Goal: Find specific page/section: Find specific page/section

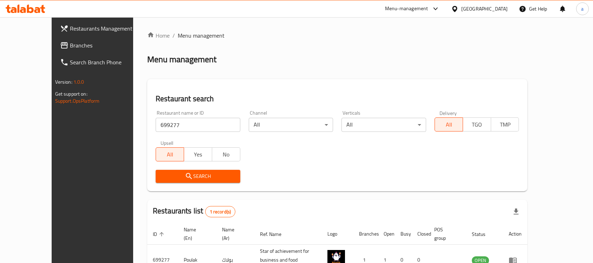
scroll to position [37, 0]
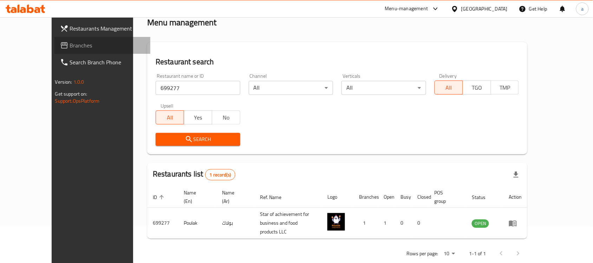
click at [70, 47] on span "Branches" at bounding box center [107, 45] width 75 height 8
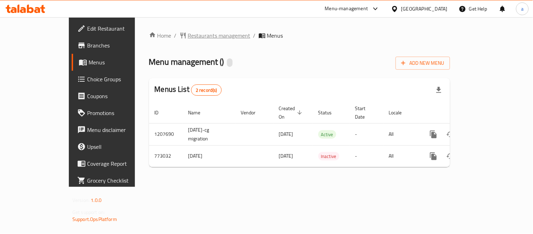
click at [188, 32] on span "Restaurants management" at bounding box center [219, 35] width 63 height 8
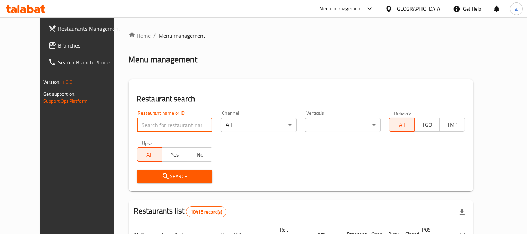
click at [141, 125] on input "search" at bounding box center [175, 125] width 76 height 14
click at [143, 127] on input "search" at bounding box center [175, 125] width 76 height 14
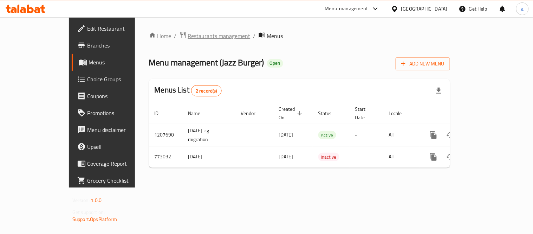
click at [188, 38] on span "Restaurants management" at bounding box center [219, 36] width 63 height 8
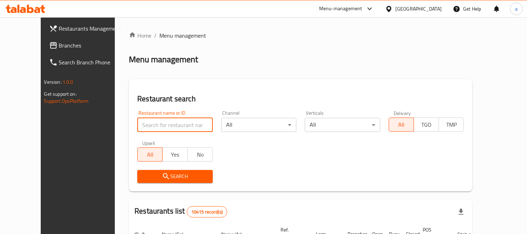
click at [139, 125] on input "search" at bounding box center [175, 125] width 76 height 14
paste input "651833"
type input "651833"
click at [137, 171] on button "Search" at bounding box center [175, 176] width 76 height 13
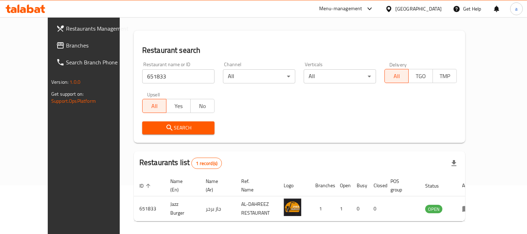
scroll to position [66, 0]
